Goal: Task Accomplishment & Management: Use online tool/utility

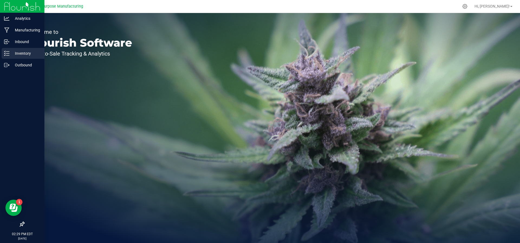
click at [16, 58] on div "Inventory" at bounding box center [23, 53] width 43 height 11
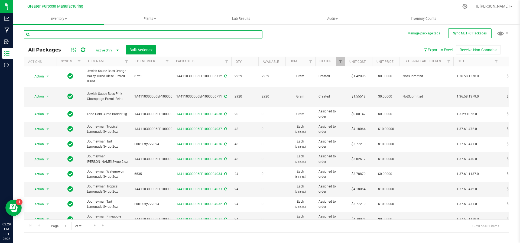
click at [94, 37] on input "text" at bounding box center [143, 34] width 239 height 8
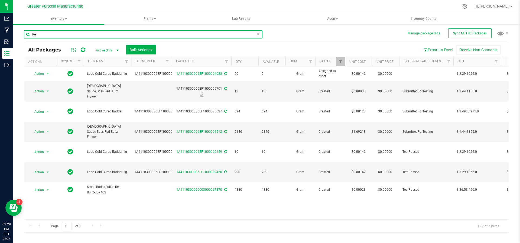
type input "R"
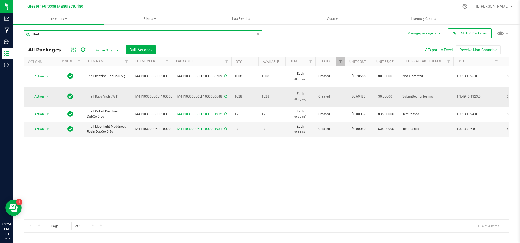
type input "The1"
drag, startPoint x: 111, startPoint y: 89, endPoint x: 83, endPoint y: 89, distance: 27.6
click at [84, 89] on td "The1 Ruby Violet WIP" at bounding box center [107, 97] width 47 height 20
copy span "The1 Ruby Violet"
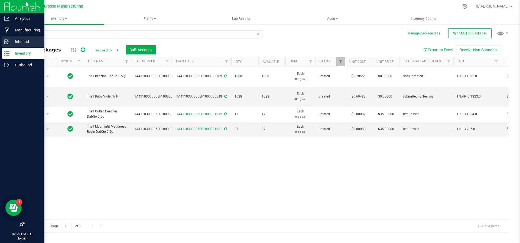
click at [15, 41] on p "Inbound" at bounding box center [25, 41] width 33 height 7
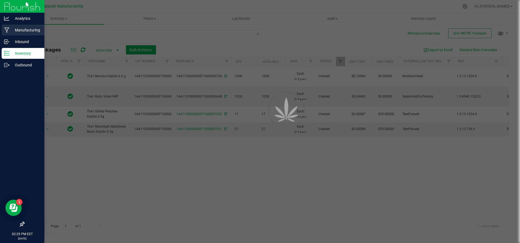
click at [19, 32] on p "Manufacturing" at bounding box center [25, 30] width 33 height 7
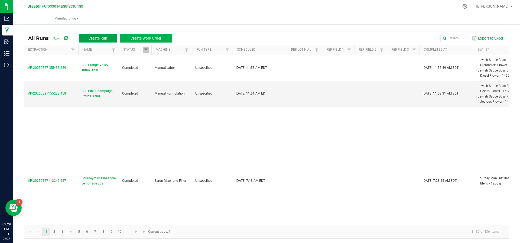
click at [93, 42] on button "Create Run" at bounding box center [98, 38] width 38 height 9
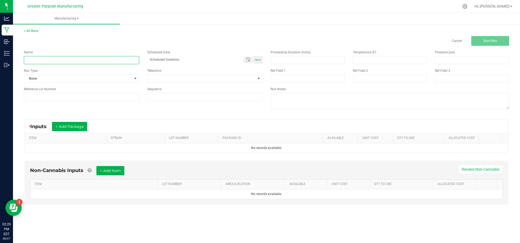
click at [89, 58] on input at bounding box center [81, 60] width 115 height 8
paste input "The1 Ruby Violet"
type input "The1 The1 [PERSON_NAME]"
click at [256, 63] on div "Now" at bounding box center [258, 59] width 9 height 7
type input "[DATE] 2:29 PM"
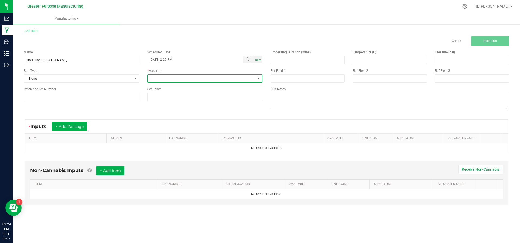
click at [249, 76] on span at bounding box center [202, 79] width 108 height 8
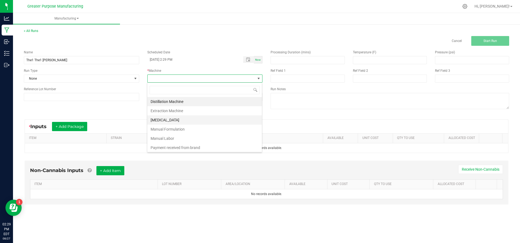
scroll to position [37, 0]
click at [206, 97] on li "Manual Labor" at bounding box center [204, 101] width 115 height 9
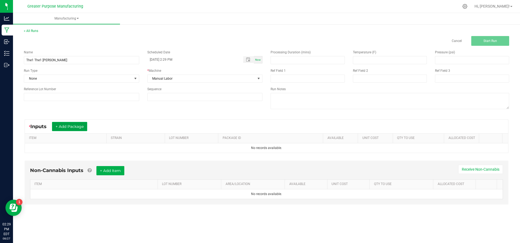
click at [75, 123] on button "+ Add Package" at bounding box center [69, 126] width 35 height 9
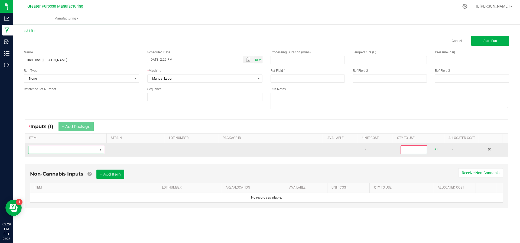
click at [72, 149] on span "NO DATA FOUND" at bounding box center [62, 150] width 69 height 8
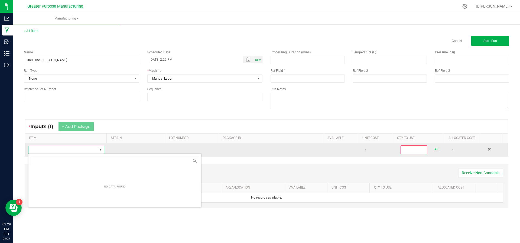
scroll to position [8, 74]
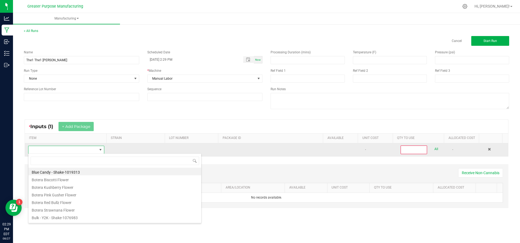
type input "The1 Ruby Violet"
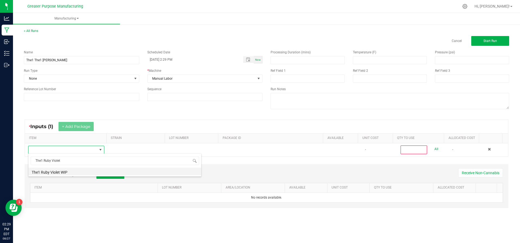
click at [65, 171] on li "The1 Ruby Violet WIP" at bounding box center [114, 172] width 173 height 8
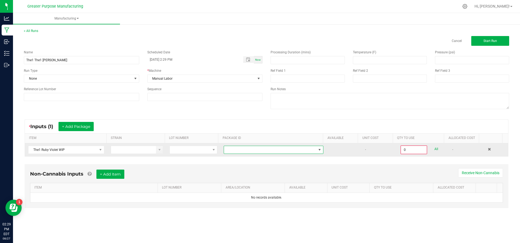
click at [280, 148] on span at bounding box center [270, 150] width 92 height 8
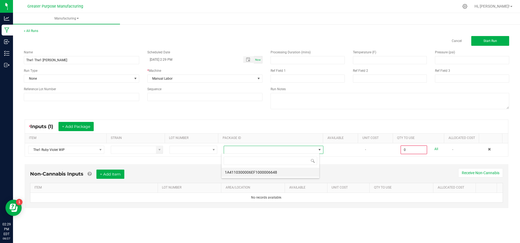
click at [276, 174] on li "1A4110300006EF1000006648" at bounding box center [271, 172] width 98 height 9
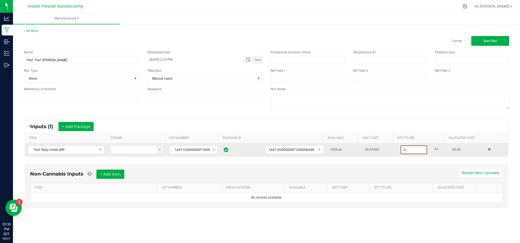
click at [410, 152] on input "0" at bounding box center [413, 150] width 25 height 8
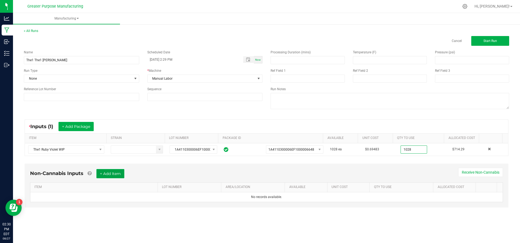
type input "1028 ea"
click at [114, 175] on button "+ Add Item" at bounding box center [110, 173] width 28 height 9
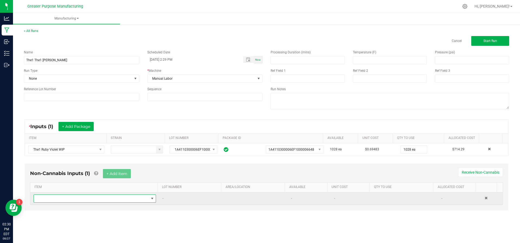
click at [106, 196] on span "NO DATA FOUND" at bounding box center [91, 199] width 115 height 8
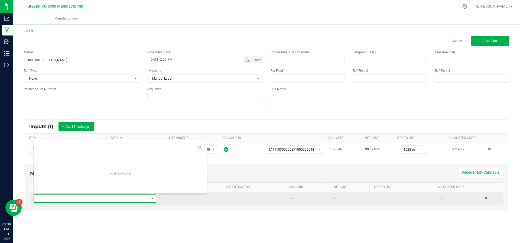
scroll to position [8, 119]
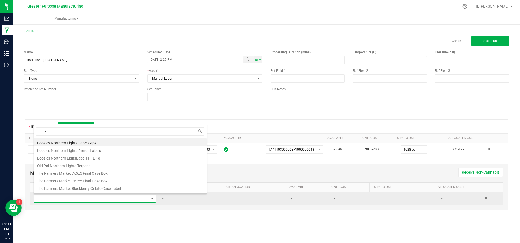
type input "The1"
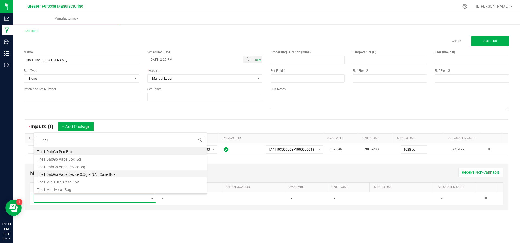
click at [107, 175] on li "The1 DabGo Vape Device 0.5g FINAL Case Box" at bounding box center [120, 174] width 173 height 8
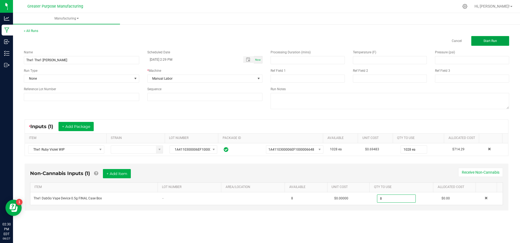
type input "8 ea"
click at [492, 41] on span "Start Run" at bounding box center [491, 41] width 14 height 4
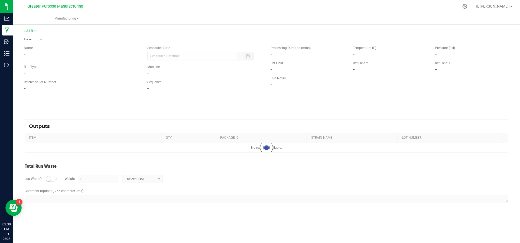
type input "[DATE] 2:29 PM"
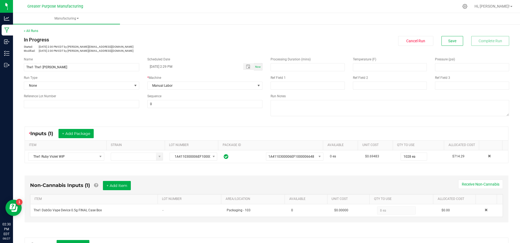
scroll to position [88, 0]
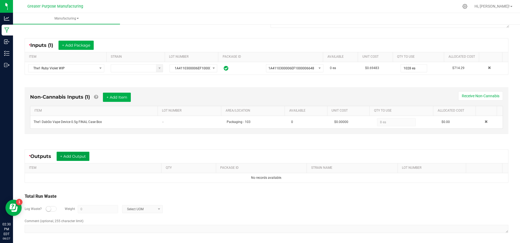
click at [80, 156] on button "+ Add Output" at bounding box center [73, 156] width 33 height 9
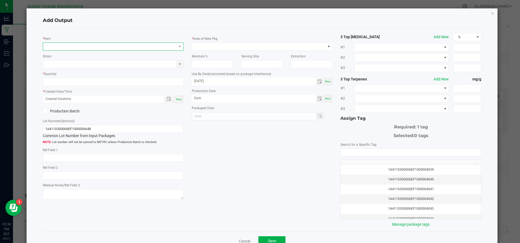
click at [73, 46] on span "NO DATA FOUND" at bounding box center [110, 47] width 134 height 8
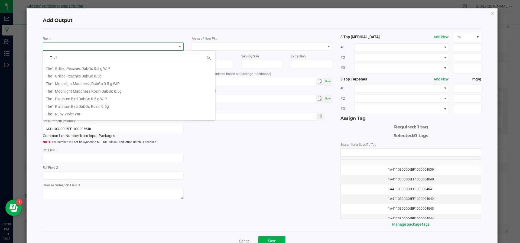
scroll to position [29, 0]
type input "The1"
click at [206, 157] on div "* Item Strain * Quantity * Created Date/Time Now Production Batch Lot Number (O…" at bounding box center [262, 130] width 447 height 194
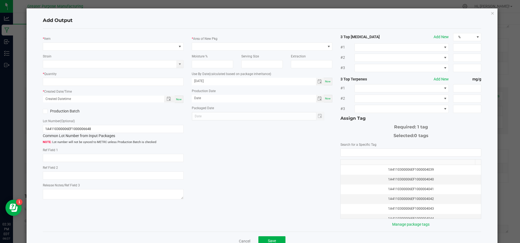
click at [491, 10] on icon "button" at bounding box center [493, 13] width 4 height 7
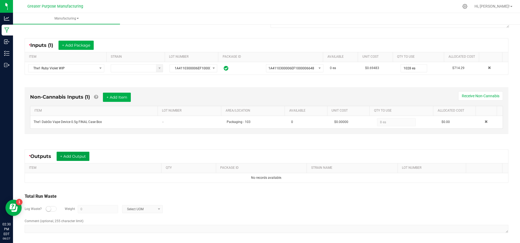
scroll to position [0, 0]
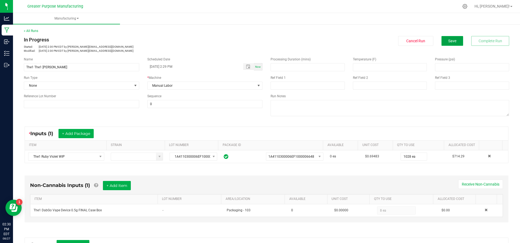
click at [448, 38] on button "Save" at bounding box center [453, 41] width 22 height 10
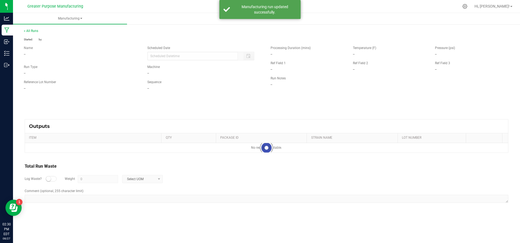
type input "[DATE] 2:29 PM"
